Goal: Information Seeking & Learning: Learn about a topic

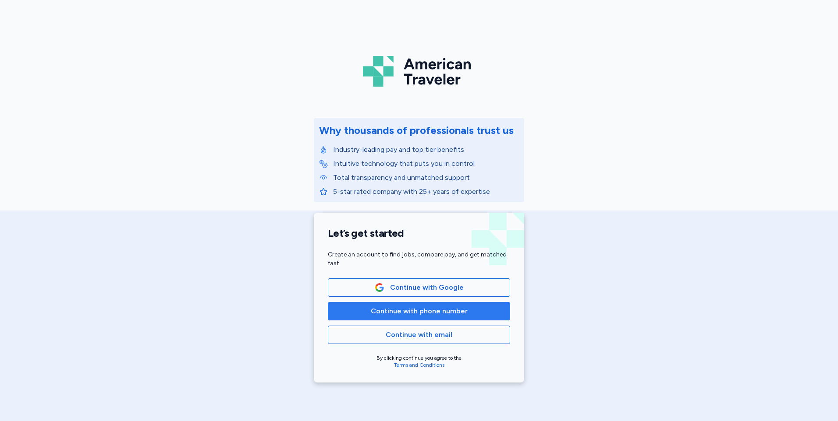
click at [379, 308] on span "Continue with phone number" at bounding box center [419, 311] width 97 height 11
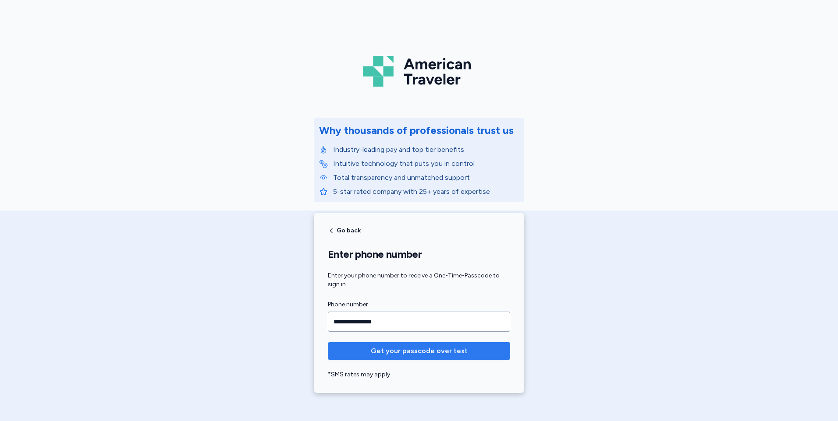
type input "**********"
click at [385, 356] on span "Get your passcode over text" at bounding box center [419, 351] width 97 height 11
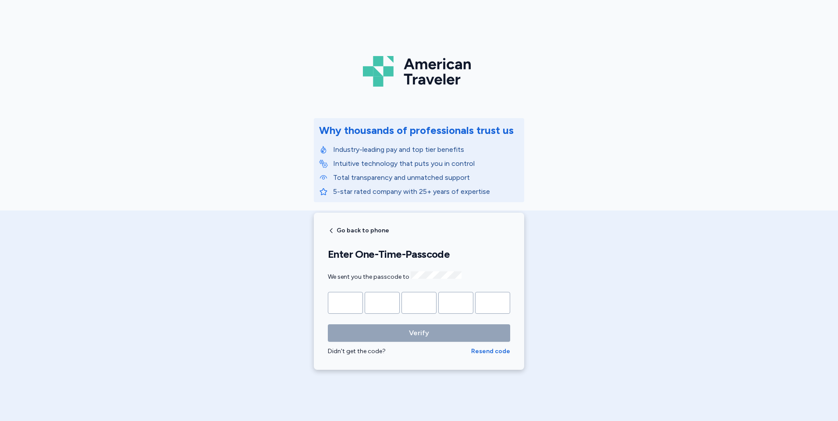
type input "*"
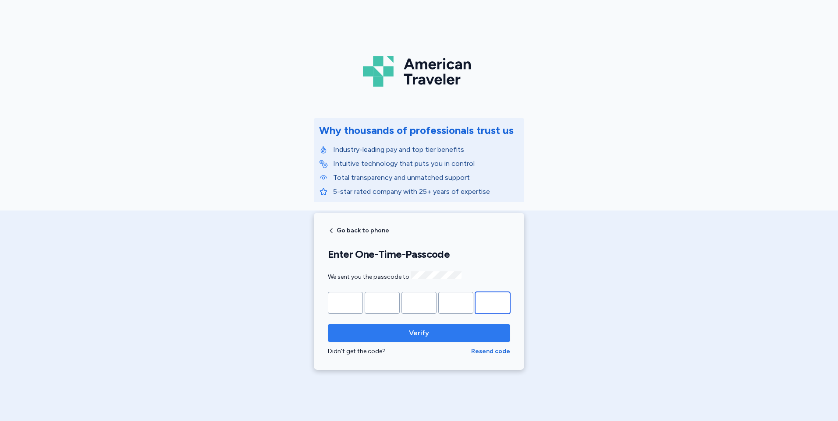
type input "*"
click at [387, 328] on span "Verify" at bounding box center [419, 333] width 168 height 11
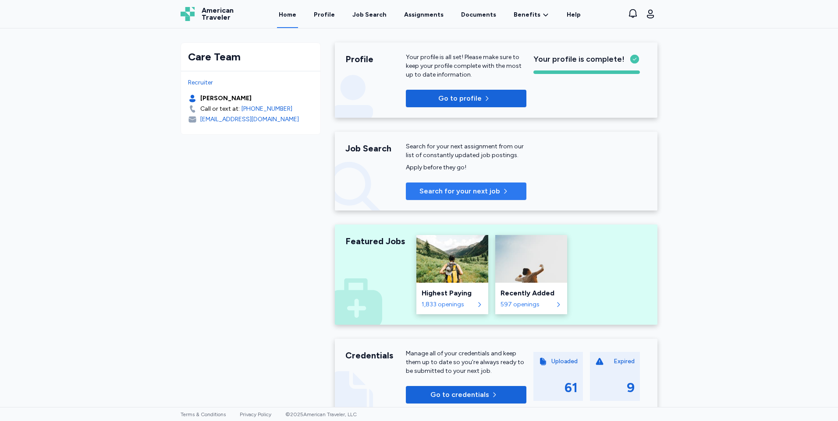
click at [424, 191] on span "Search for your next job" at bounding box center [459, 191] width 81 height 11
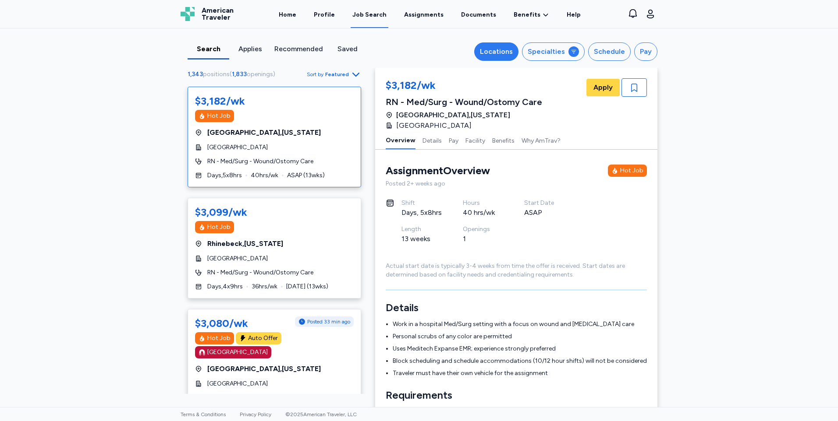
click at [507, 54] on div "Locations" at bounding box center [496, 51] width 33 height 11
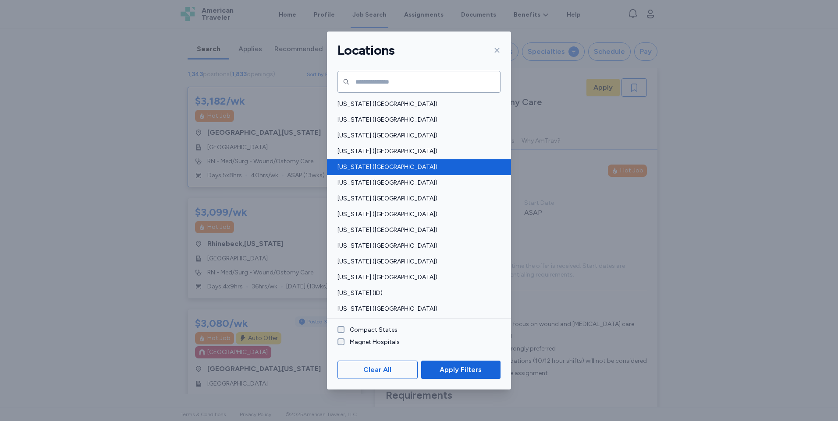
click at [356, 163] on span "[US_STATE] ([GEOGRAPHIC_DATA])" at bounding box center [416, 167] width 158 height 9
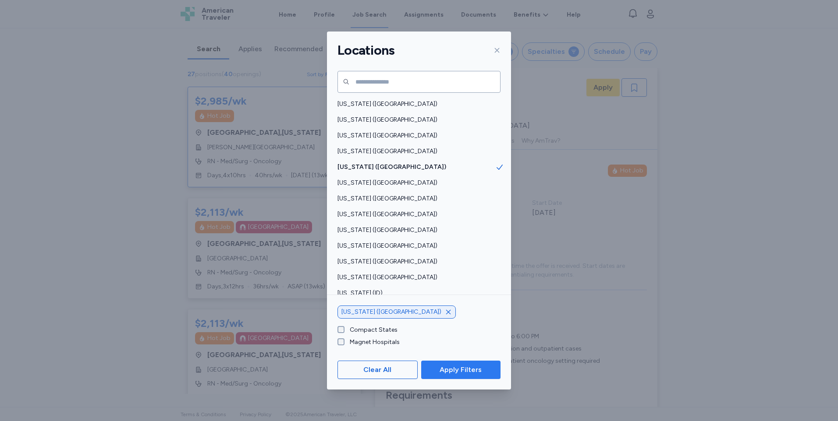
scroll to position [1, 0]
click at [441, 375] on button "Apply Filters" at bounding box center [460, 370] width 79 height 18
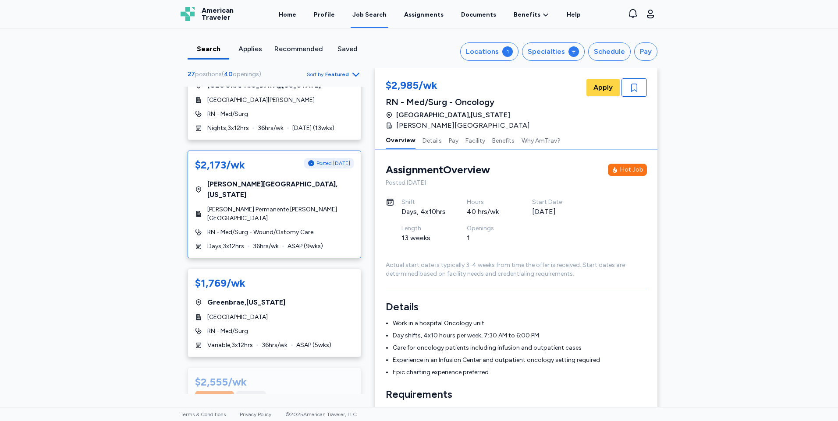
scroll to position [2015, 0]
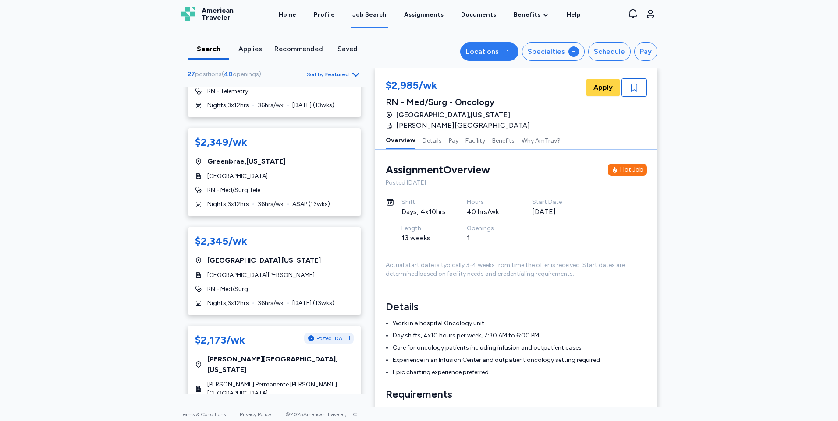
click at [501, 48] on button "Locations 1" at bounding box center [489, 51] width 58 height 18
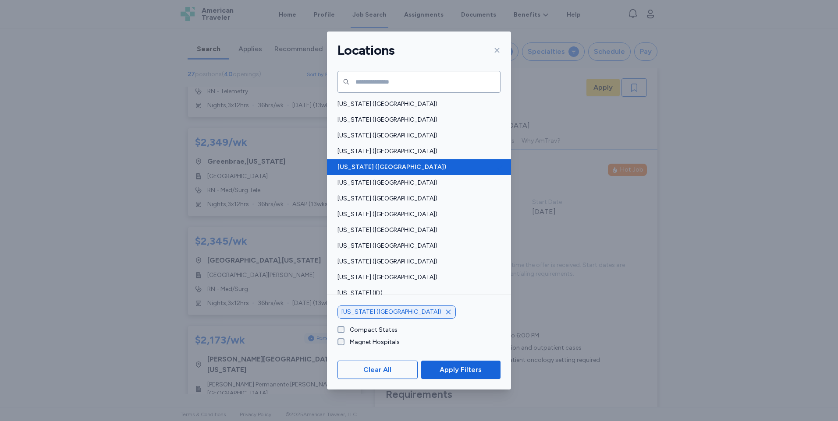
click at [364, 165] on span "[US_STATE] ([GEOGRAPHIC_DATA])" at bounding box center [416, 167] width 158 height 9
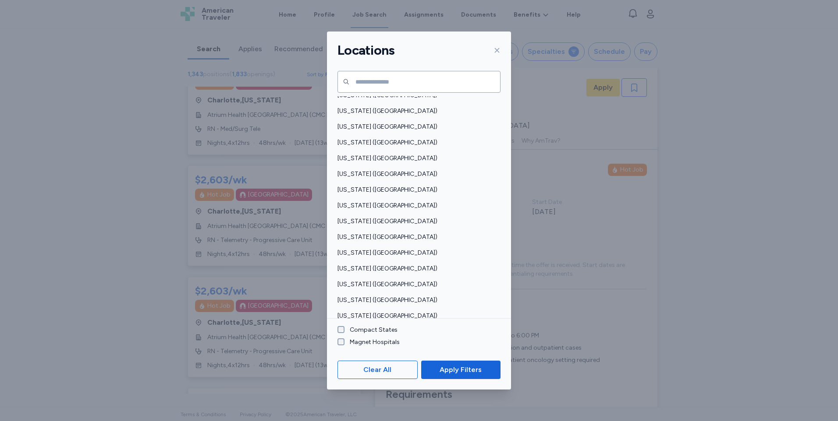
scroll to position [526, 0]
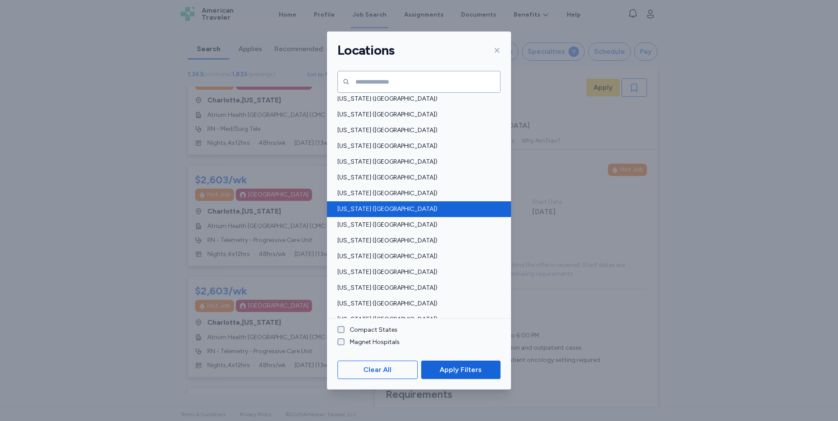
click at [368, 210] on span "[US_STATE] ([GEOGRAPHIC_DATA])" at bounding box center [416, 209] width 158 height 9
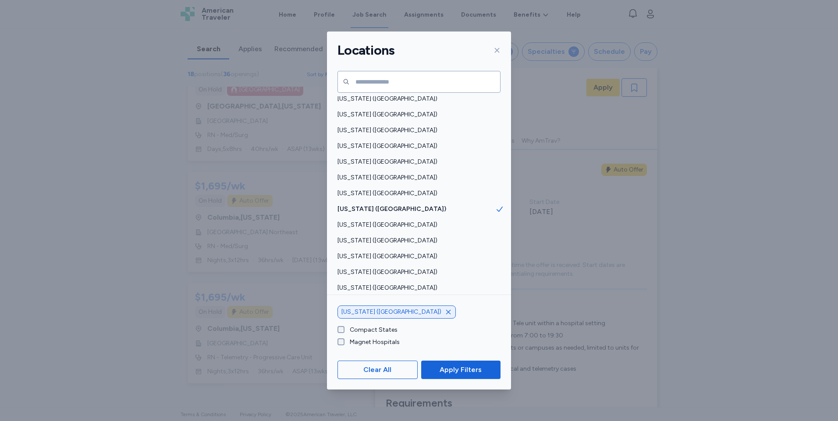
scroll to position [1697, 0]
click at [443, 370] on span "Apply Filters" at bounding box center [460, 370] width 42 height 11
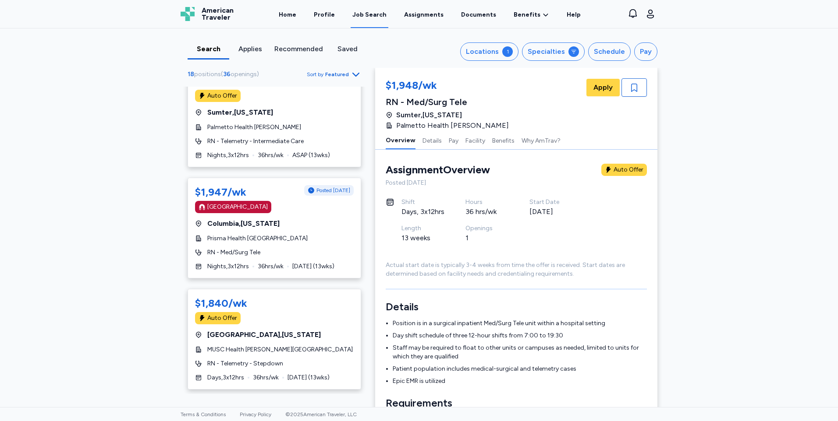
scroll to position [0, 0]
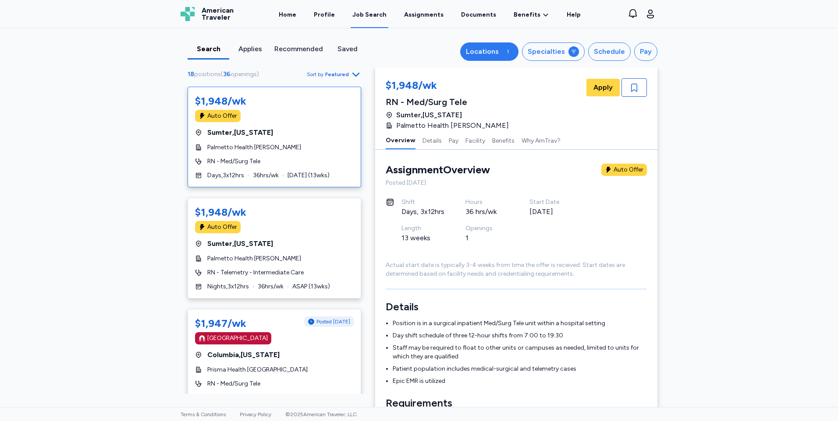
click at [485, 55] on div "Locations" at bounding box center [482, 51] width 33 height 11
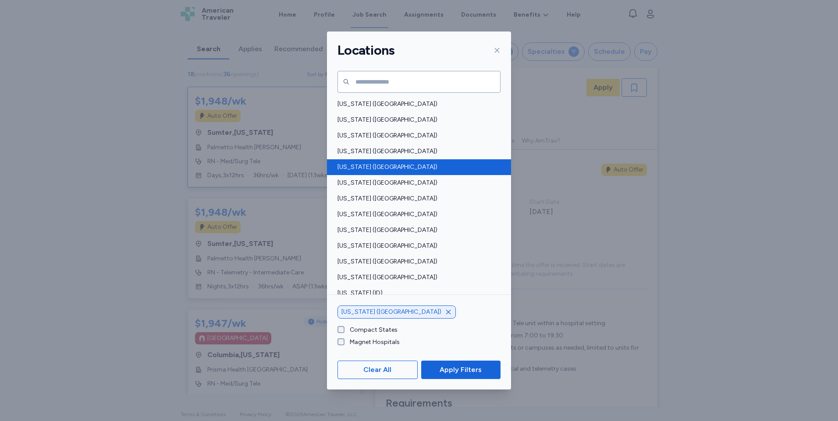
click at [378, 166] on span "[US_STATE] ([GEOGRAPHIC_DATA])" at bounding box center [416, 167] width 158 height 9
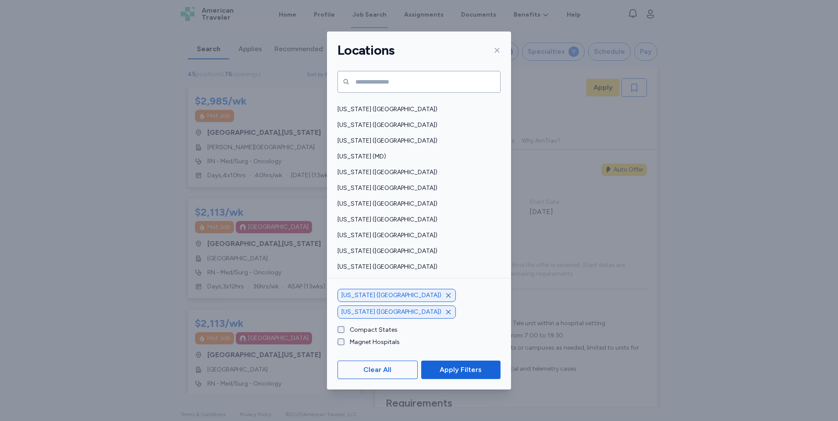
scroll to position [307, 0]
click at [385, 235] on span "[US_STATE] ([GEOGRAPHIC_DATA])" at bounding box center [416, 239] width 158 height 9
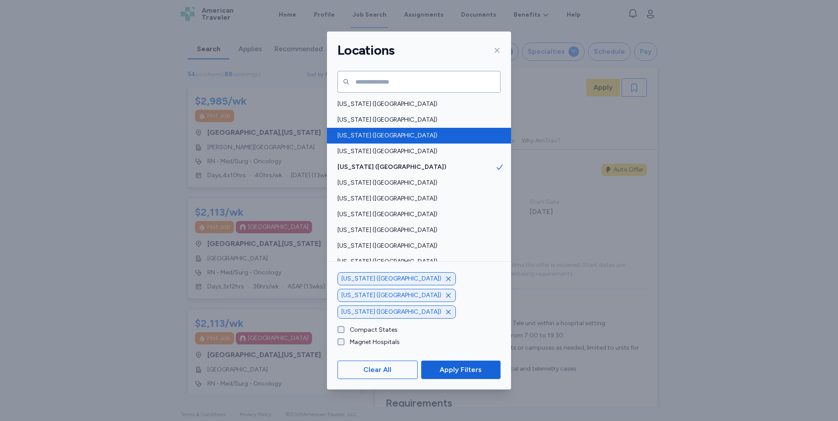
click at [378, 139] on span "[US_STATE] ([GEOGRAPHIC_DATA])" at bounding box center [416, 135] width 158 height 9
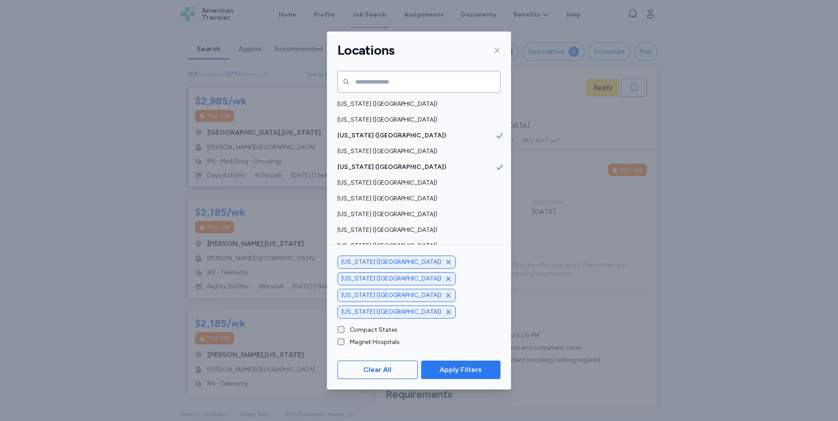
click at [448, 370] on span "Apply Filters" at bounding box center [460, 370] width 42 height 11
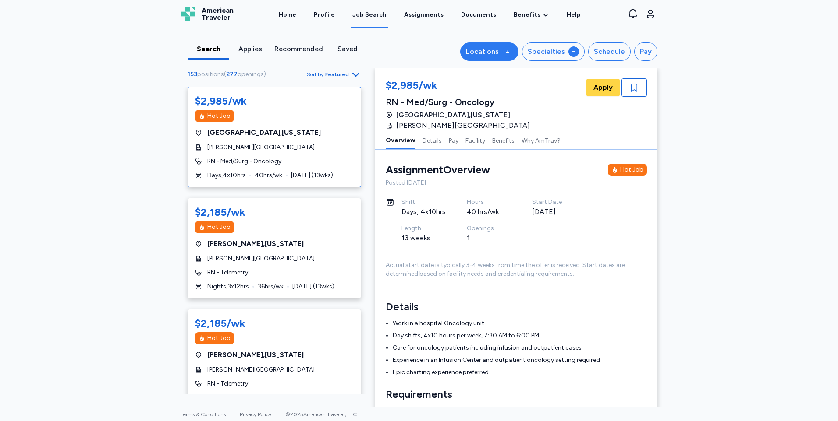
click at [494, 57] on button "Locations 4" at bounding box center [489, 51] width 58 height 18
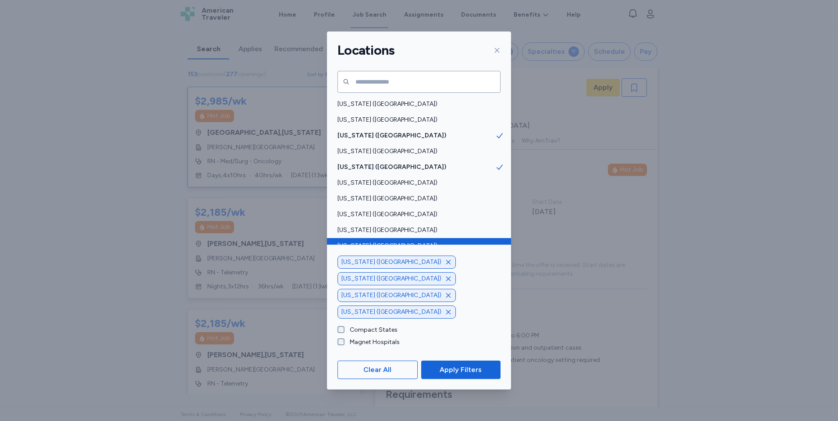
click at [382, 243] on span "[US_STATE] ([GEOGRAPHIC_DATA])" at bounding box center [416, 246] width 158 height 9
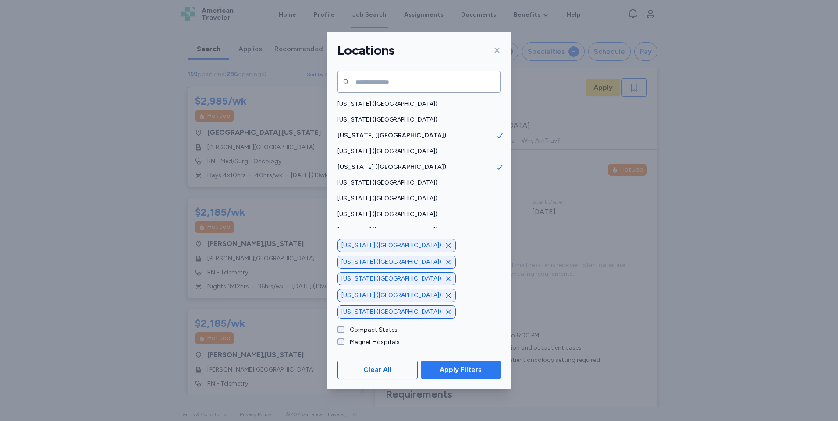
click at [435, 368] on span "Apply Filters" at bounding box center [460, 370] width 65 height 11
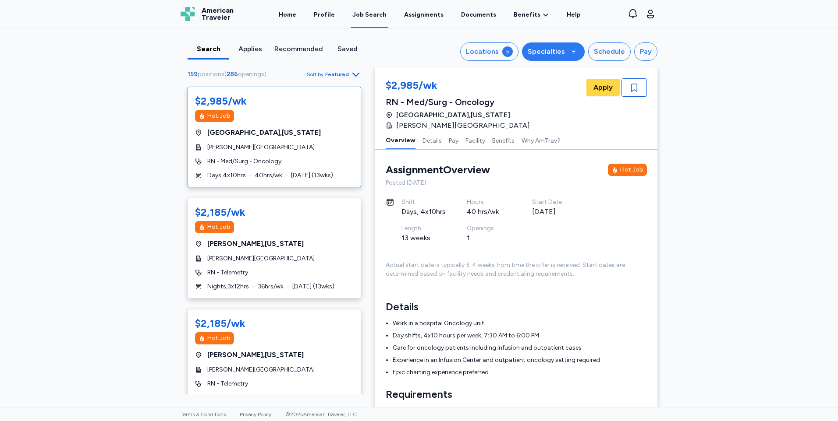
click at [549, 53] on div "Specialties" at bounding box center [545, 51] width 37 height 11
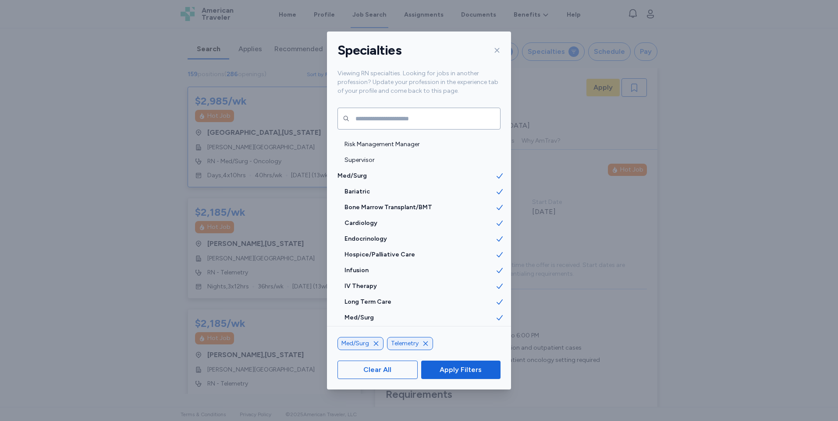
scroll to position [876, 0]
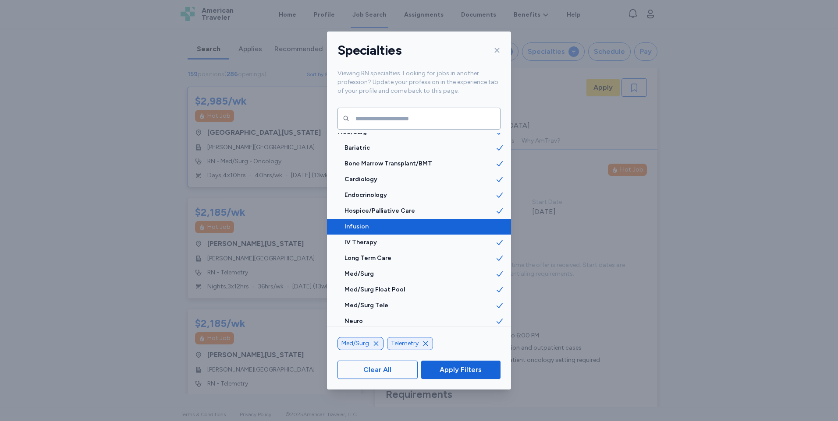
click at [496, 225] on icon at bounding box center [499, 226] width 6 height 5
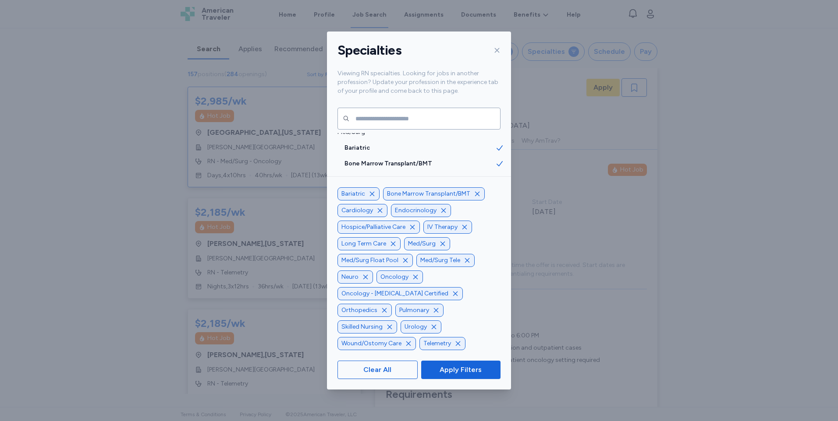
click at [452, 297] on icon "button" at bounding box center [455, 293] width 7 height 7
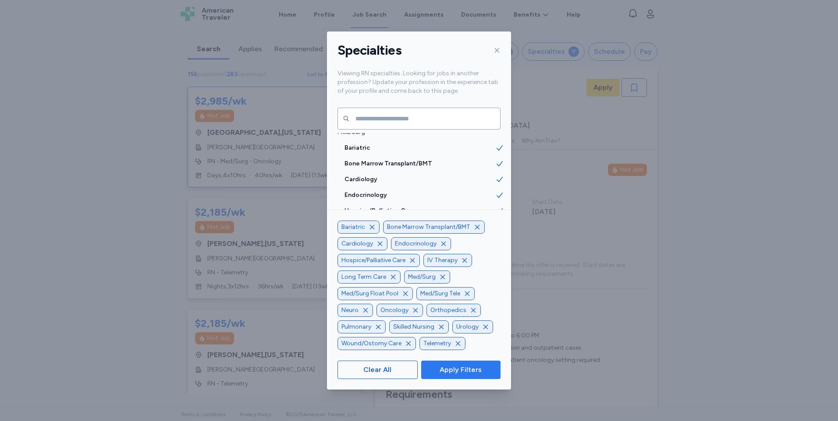
click at [442, 372] on span "Apply Filters" at bounding box center [460, 370] width 42 height 11
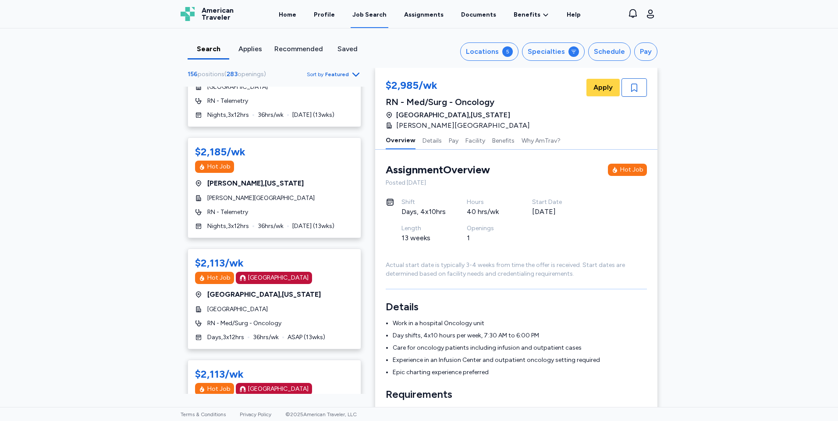
scroll to position [438, 0]
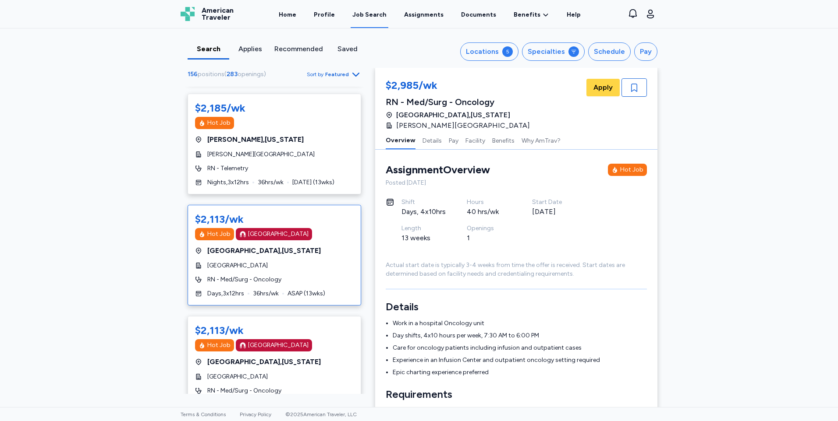
click at [303, 271] on div "$2,113/wk Hot Job [GEOGRAPHIC_DATA] [GEOGRAPHIC_DATA] , [US_STATE] [GEOGRAPHIC_…" at bounding box center [273, 255] width 173 height 101
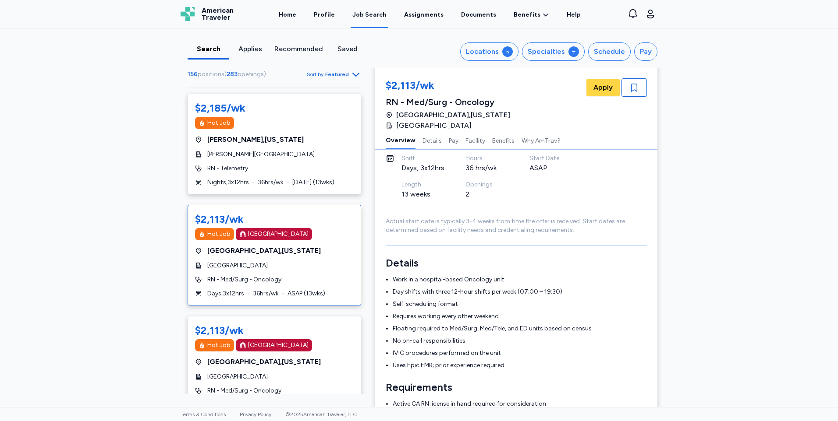
scroll to position [88, 0]
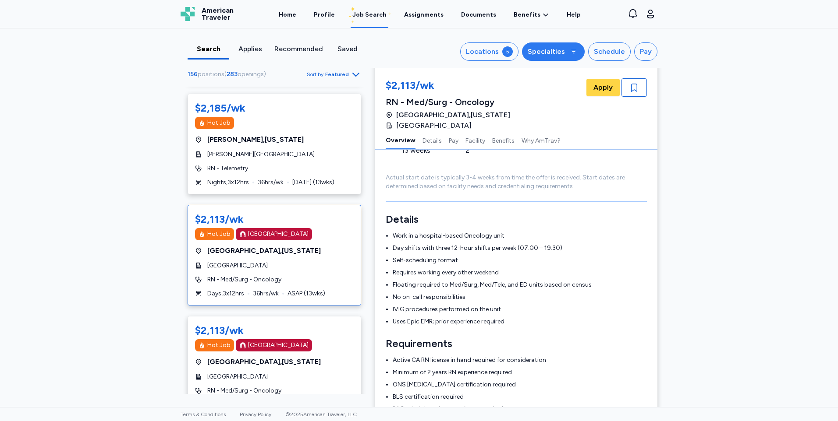
click at [544, 50] on div "Specialties" at bounding box center [545, 51] width 37 height 11
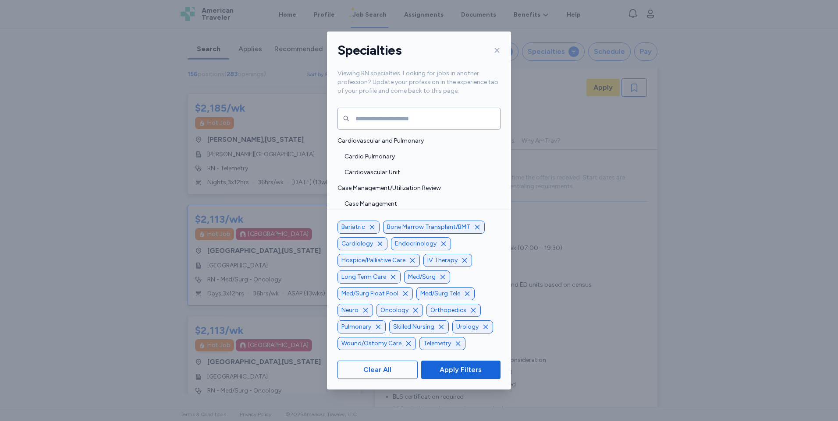
click at [416, 311] on icon "button" at bounding box center [415, 310] width 7 height 7
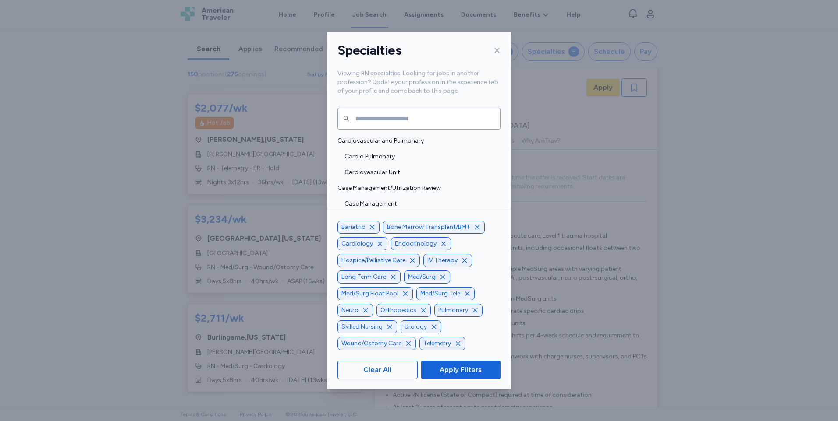
scroll to position [327, 0]
click at [449, 370] on span "Apply Filters" at bounding box center [460, 370] width 42 height 11
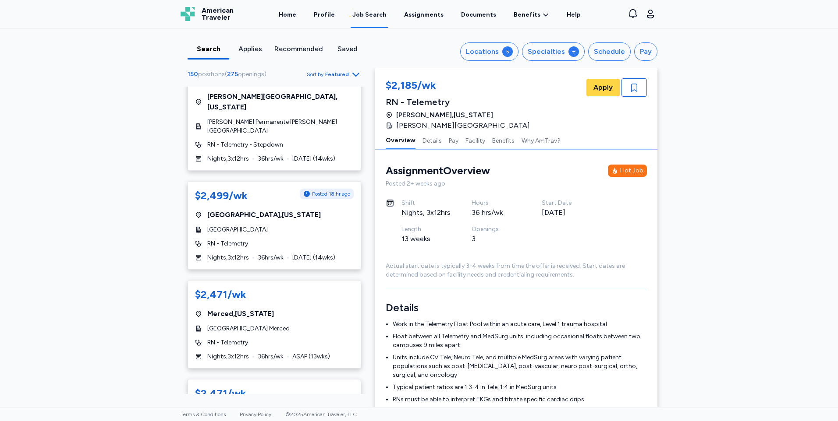
scroll to position [1095, 0]
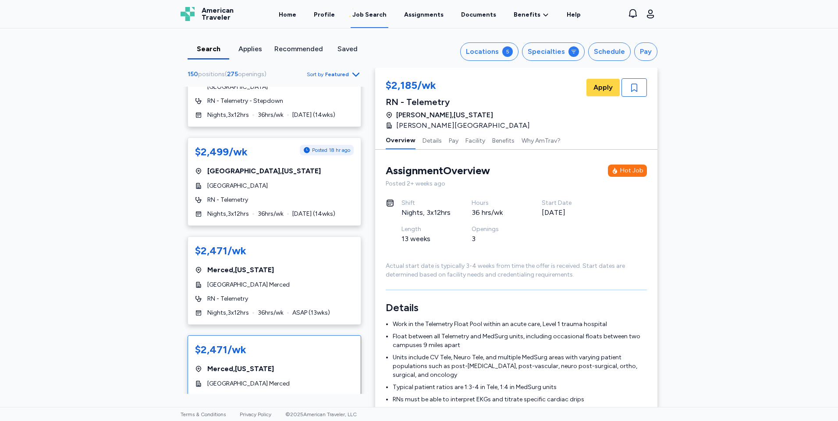
click at [343, 343] on div "$2,471/wk" at bounding box center [274, 350] width 159 height 14
